Goal: Check status: Verify the current state of an ongoing process or item

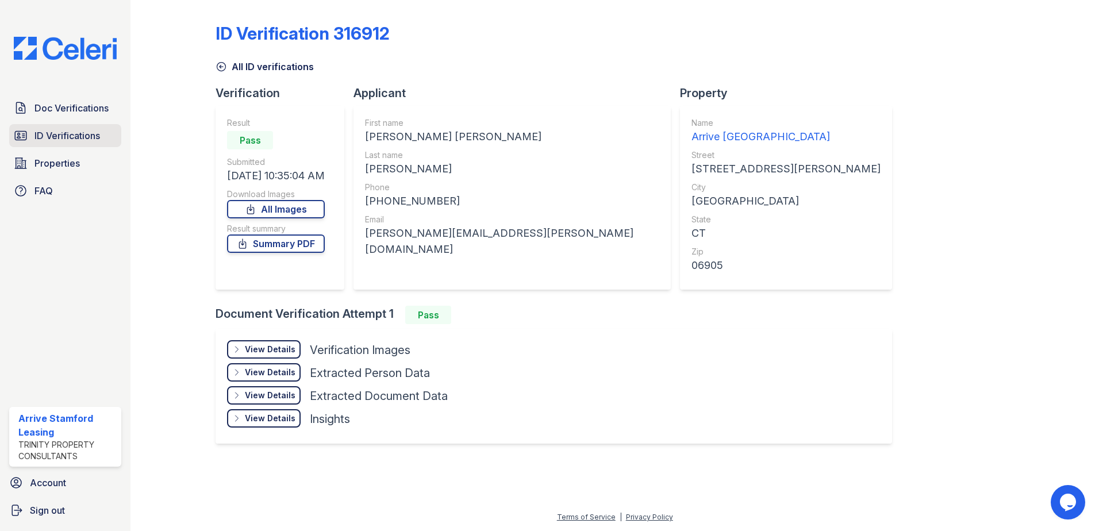
click at [74, 132] on span "ID Verifications" at bounding box center [67, 136] width 66 height 14
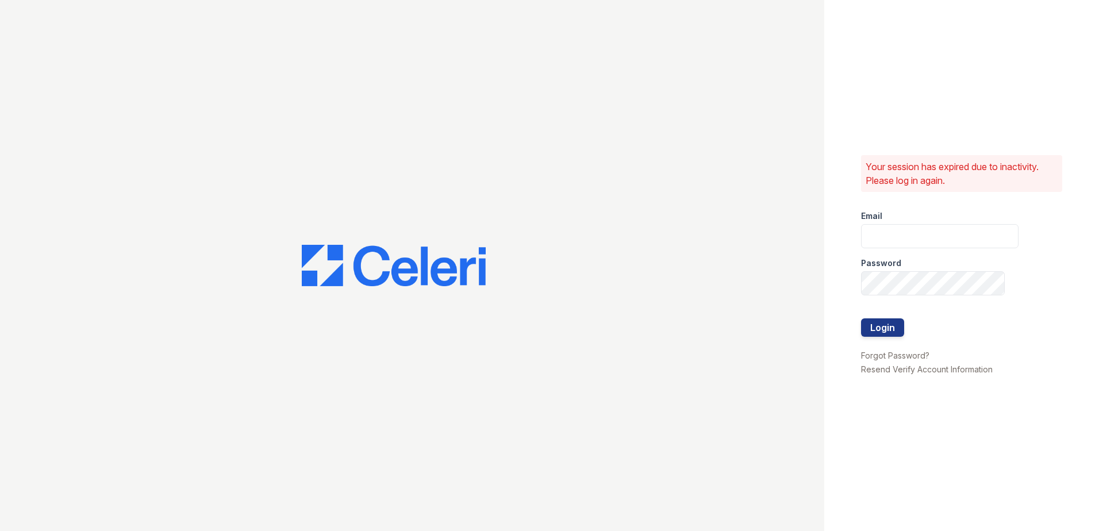
type input "[EMAIL_ADDRESS][DOMAIN_NAME]"
click at [880, 329] on button "Login" at bounding box center [882, 327] width 43 height 18
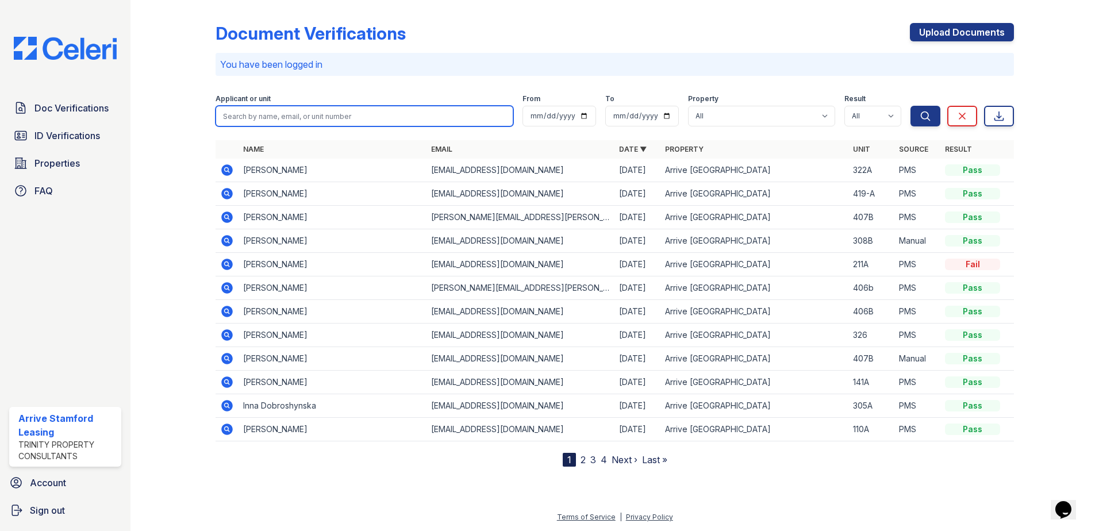
click at [321, 112] on input "search" at bounding box center [365, 116] width 298 height 21
type input "staurt"
click at [911, 106] on button "Search" at bounding box center [926, 116] width 30 height 21
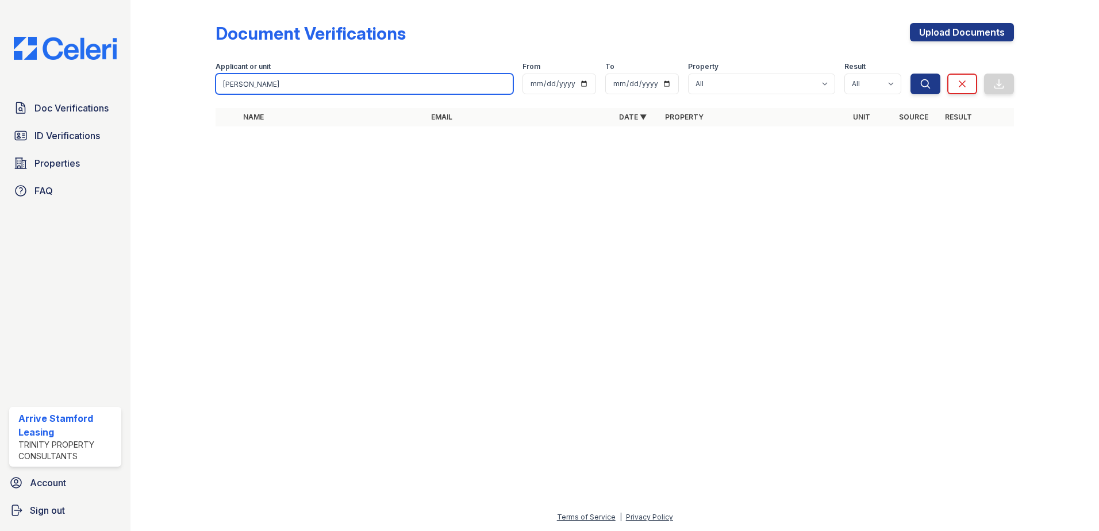
type input "Stuart"
click at [911, 74] on button "Search" at bounding box center [926, 84] width 30 height 21
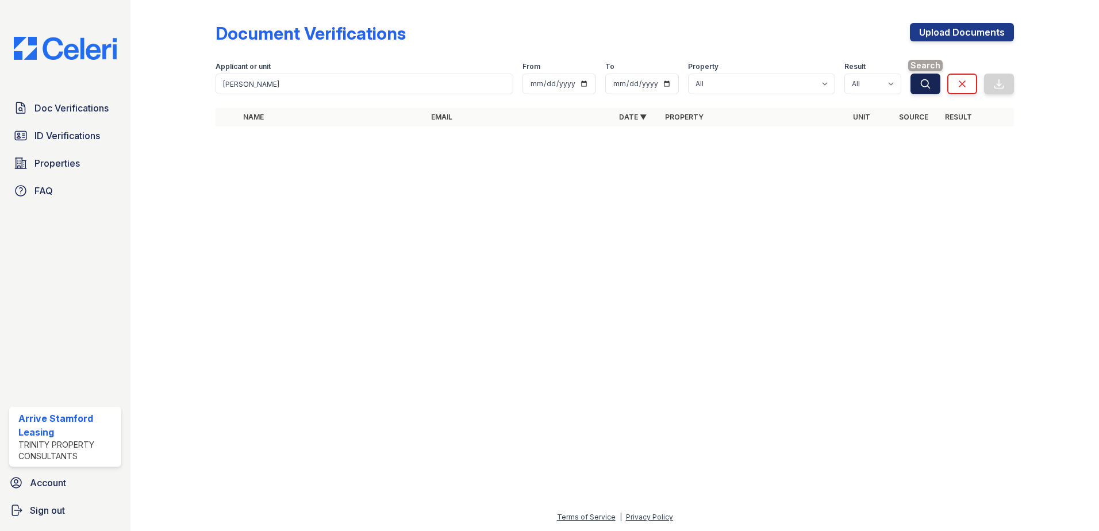
click at [919, 79] on button "Search" at bounding box center [926, 84] width 30 height 21
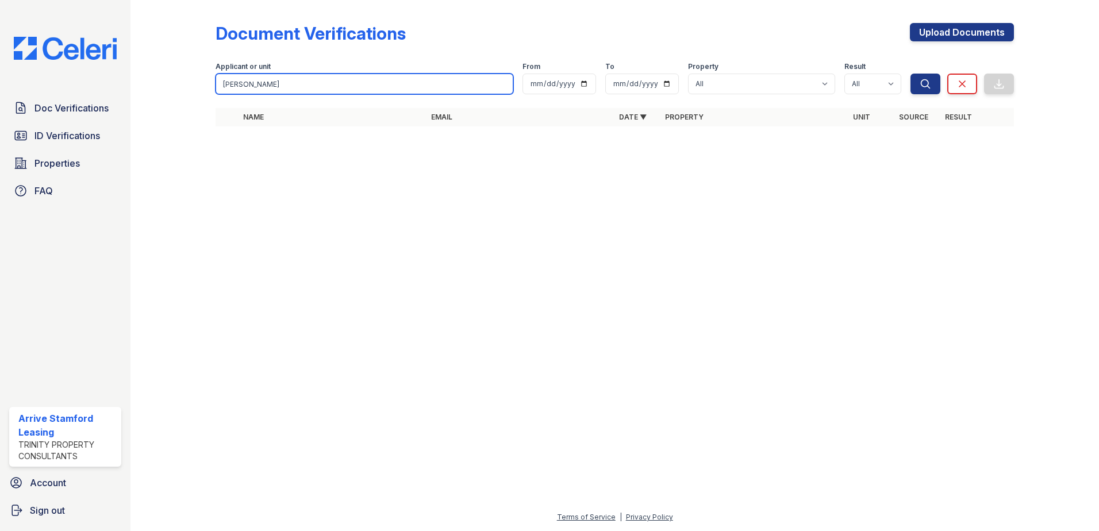
drag, startPoint x: 256, startPoint y: 89, endPoint x: 208, endPoint y: 87, distance: 48.9
click at [183, 87] on div "Document Verifications Upload Documents Filter Applicant or unit Stuart From To…" at bounding box center [615, 78] width 932 height 156
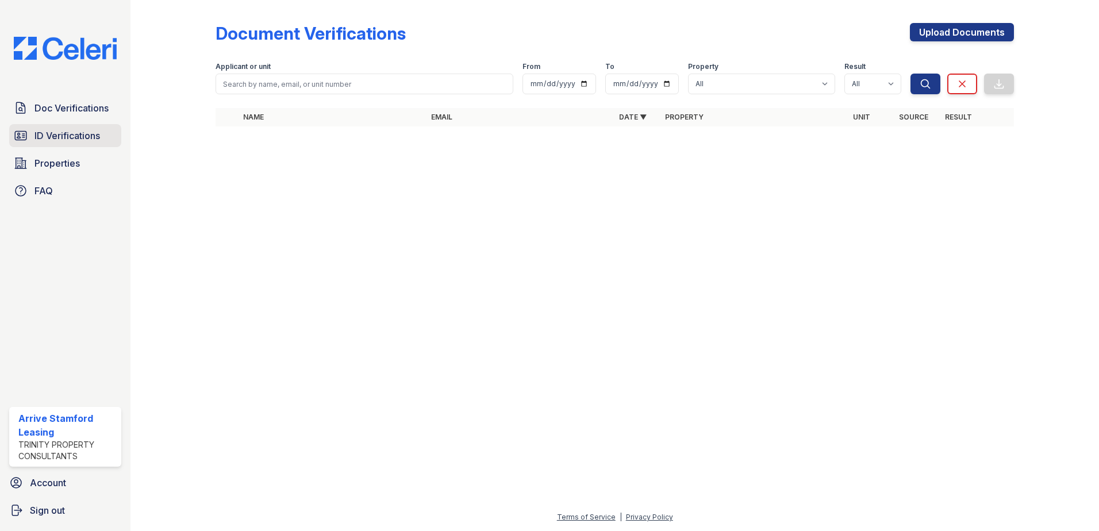
click at [79, 134] on span "ID Verifications" at bounding box center [67, 136] width 66 height 14
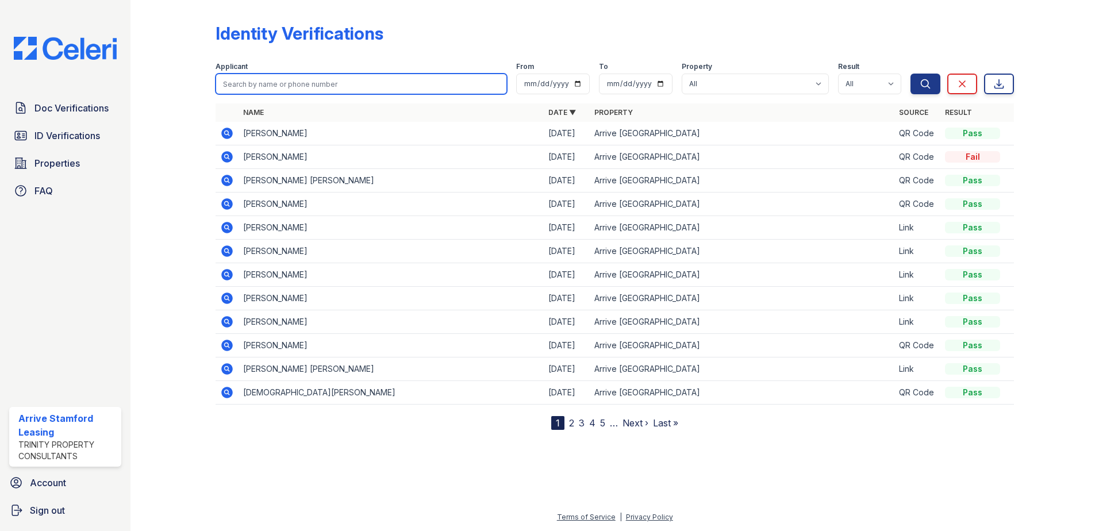
paste input "Stuart"
type input "Stuart"
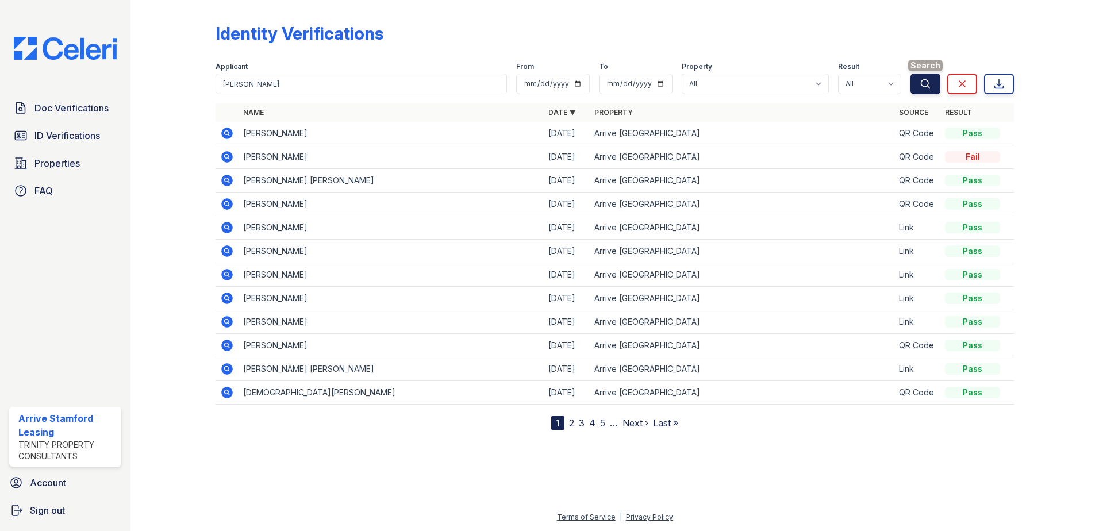
click at [936, 84] on button "Search" at bounding box center [926, 84] width 30 height 21
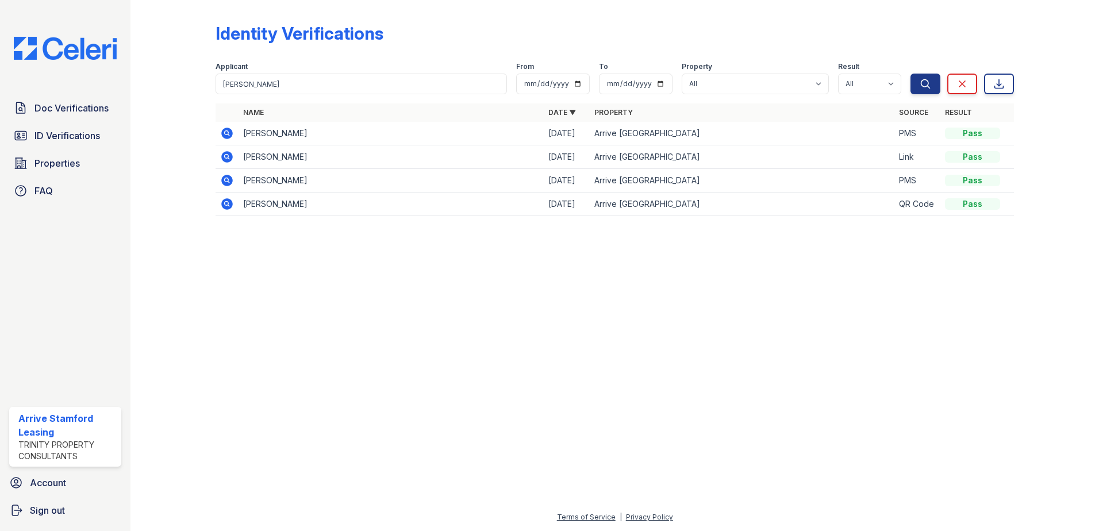
click at [227, 136] on icon at bounding box center [226, 133] width 11 height 11
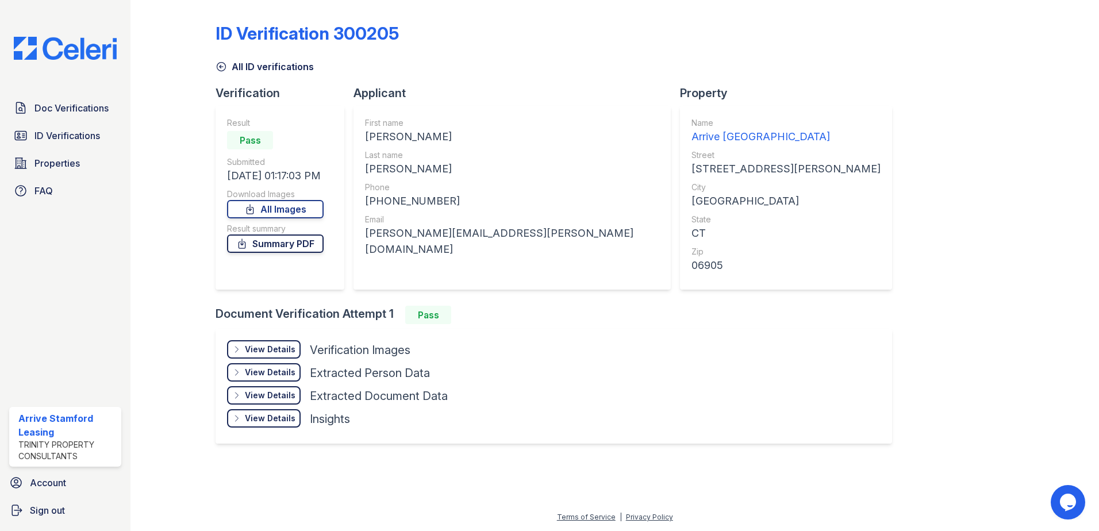
click at [319, 252] on link "Summary PDF" at bounding box center [275, 244] width 97 height 18
click at [294, 350] on div "View Details" at bounding box center [270, 349] width 51 height 11
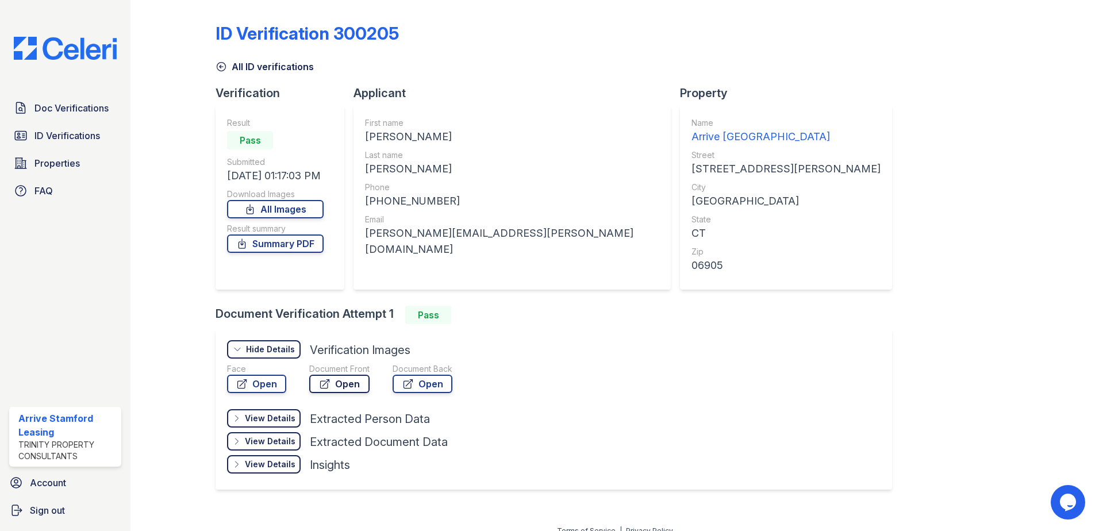
click at [337, 382] on link "Open" at bounding box center [339, 384] width 60 height 18
